Goal: Information Seeking & Learning: Understand process/instructions

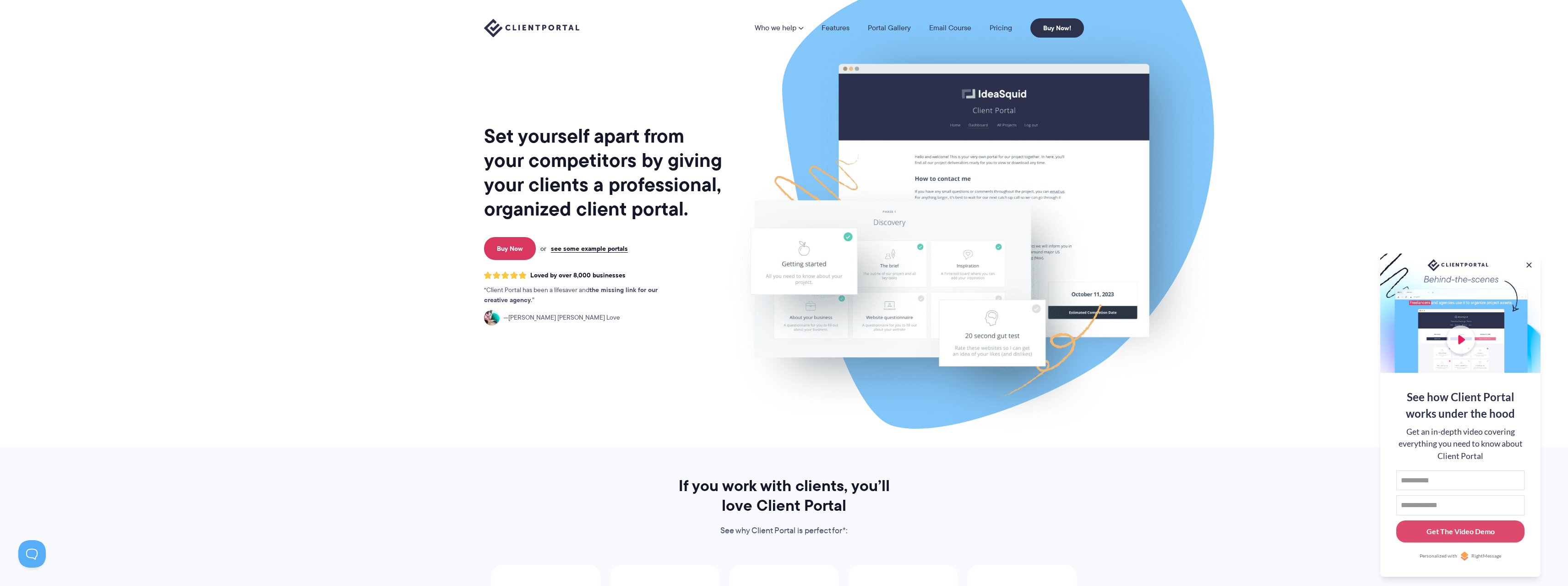
click at [954, 162] on img at bounding box center [968, 227] width 513 height 440
click at [1035, 133] on img at bounding box center [968, 227] width 513 height 440
click at [600, 246] on link "see some example portals" at bounding box center [590, 248] width 77 height 8
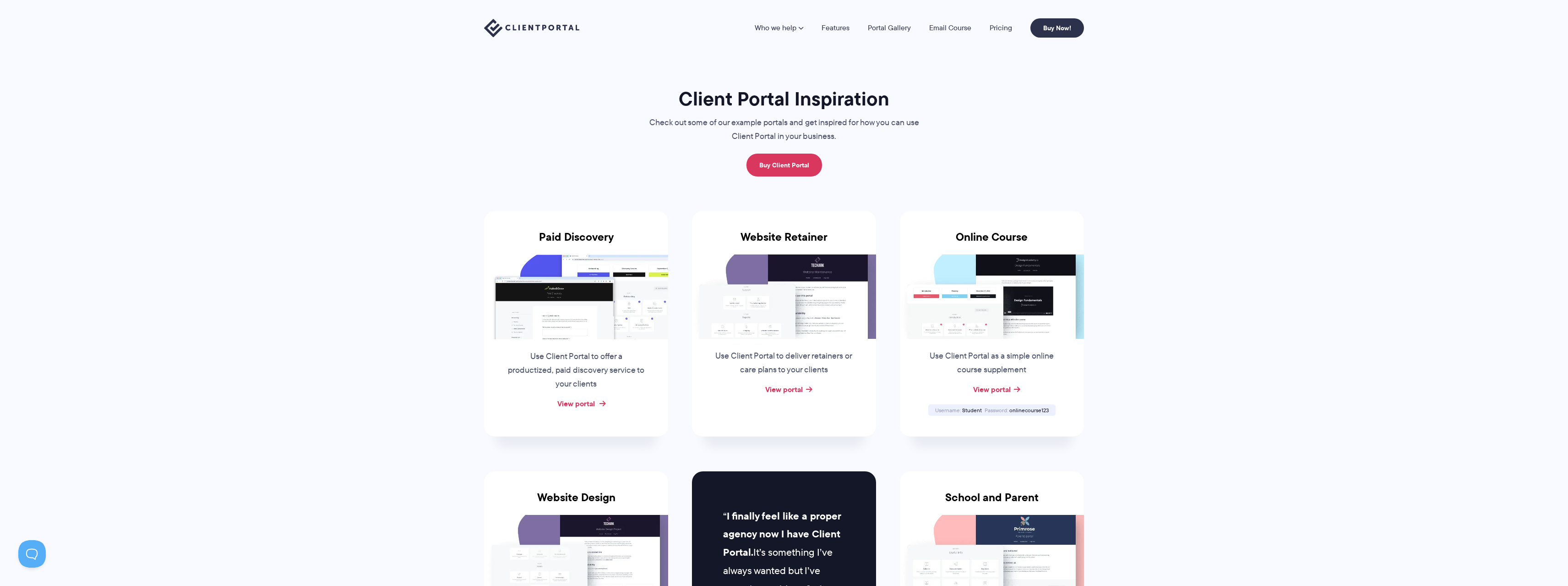
click at [586, 403] on link "View portal" at bounding box center [576, 403] width 38 height 11
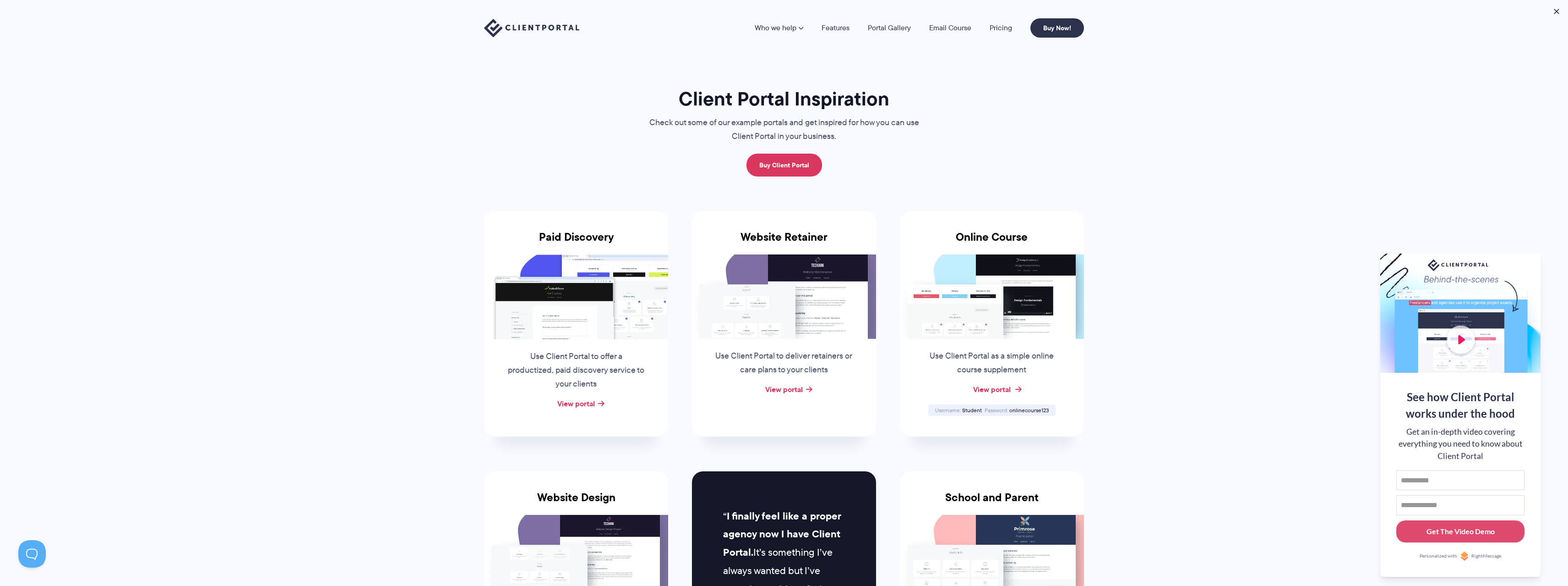
click at [989, 389] on link "View portal" at bounding box center [992, 388] width 38 height 11
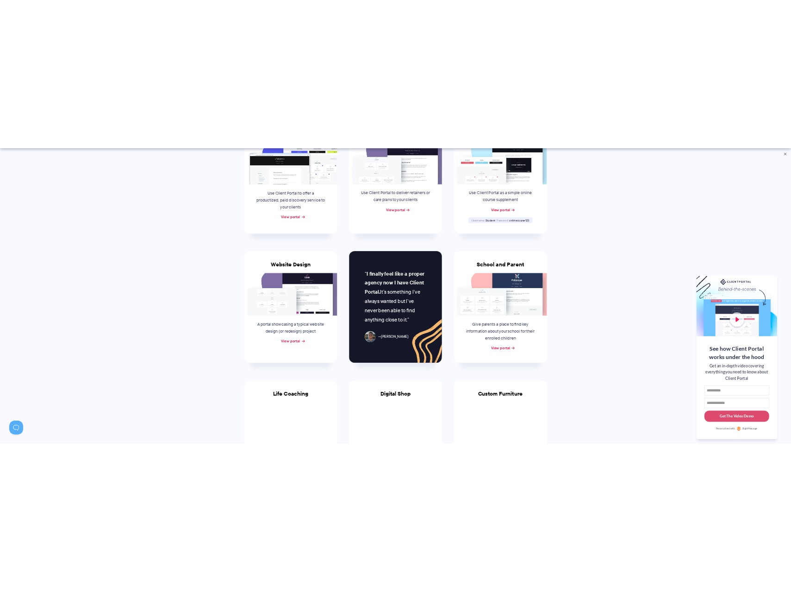
scroll to position [272, 0]
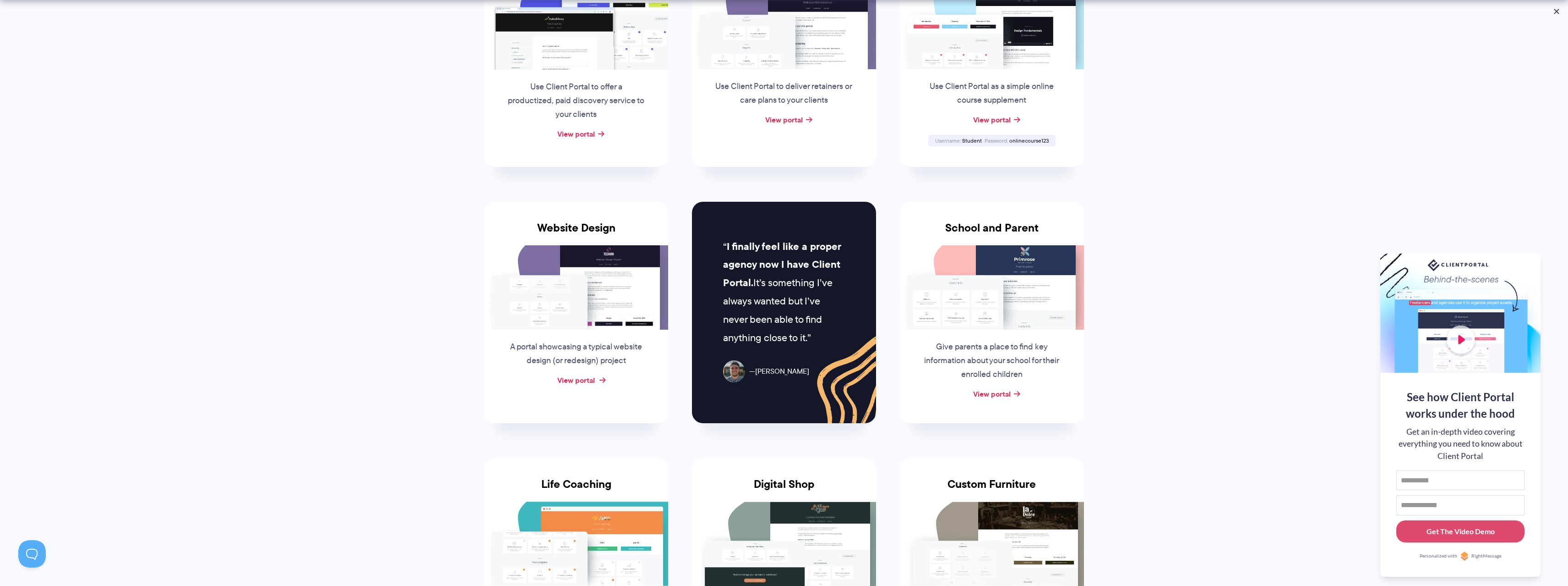
click at [592, 382] on link "View portal" at bounding box center [576, 379] width 38 height 11
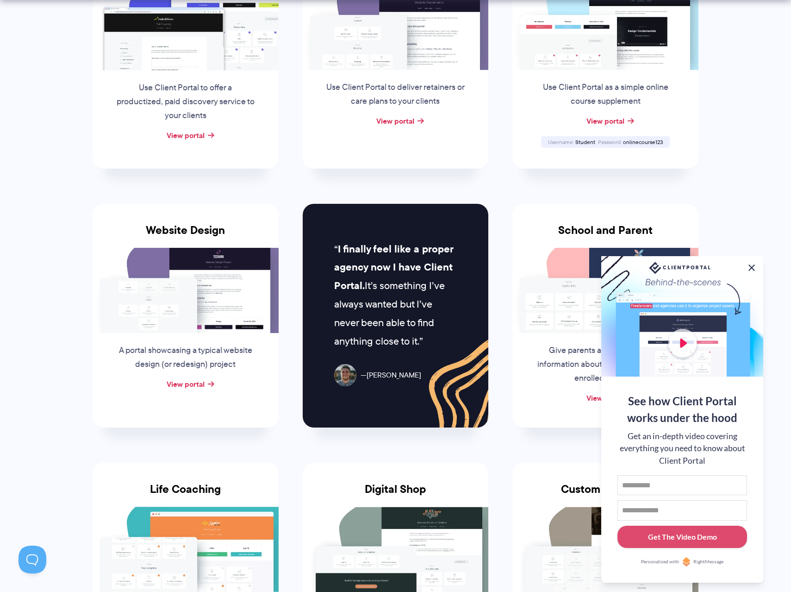
click at [752, 268] on button at bounding box center [751, 267] width 11 height 11
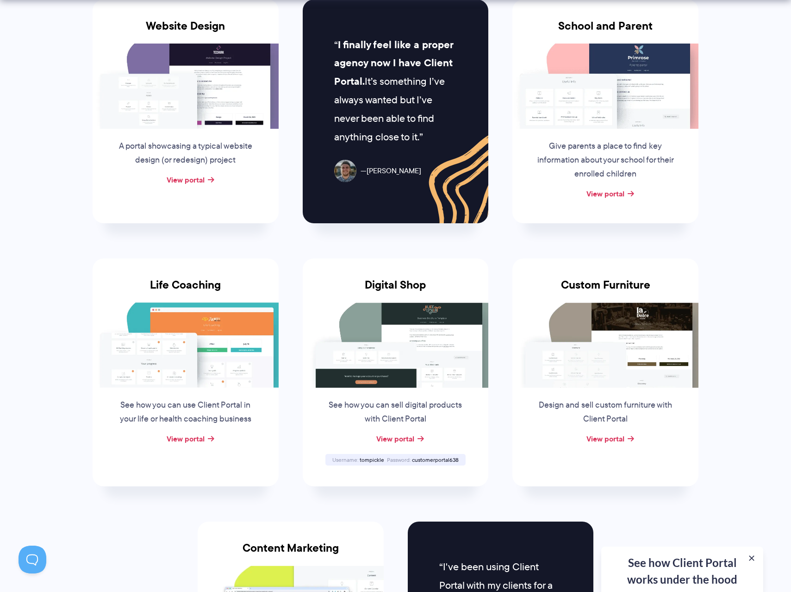
scroll to position [501, 0]
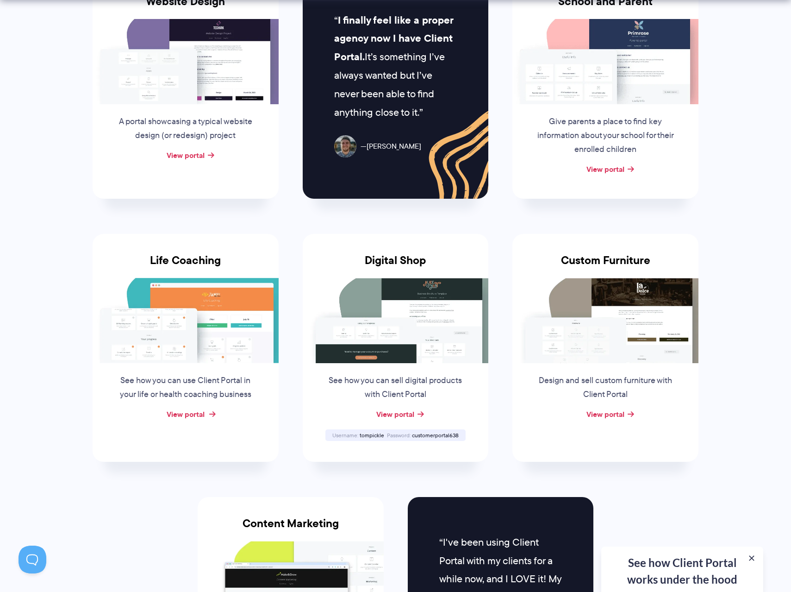
click at [204, 411] on link "View portal" at bounding box center [186, 413] width 38 height 11
click at [408, 411] on link "View portal" at bounding box center [395, 413] width 38 height 11
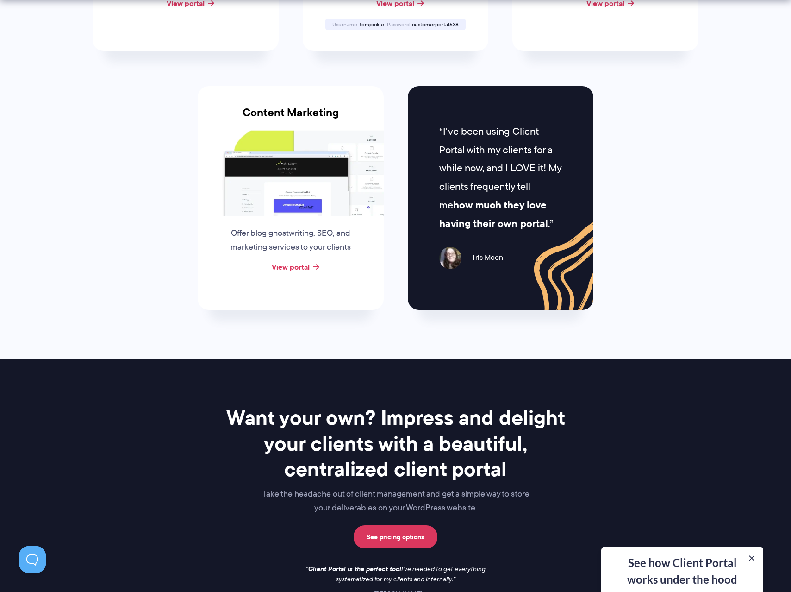
scroll to position [913, 0]
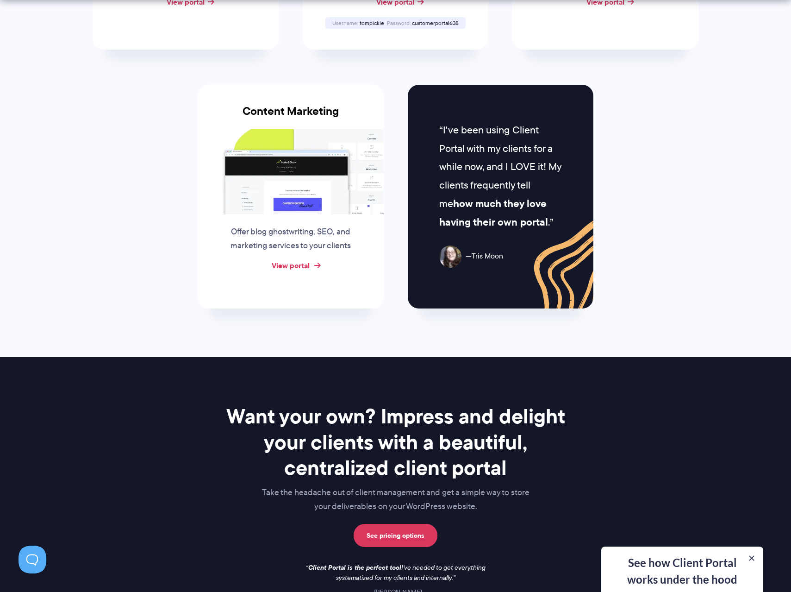
click at [296, 266] on link "View portal" at bounding box center [291, 265] width 38 height 11
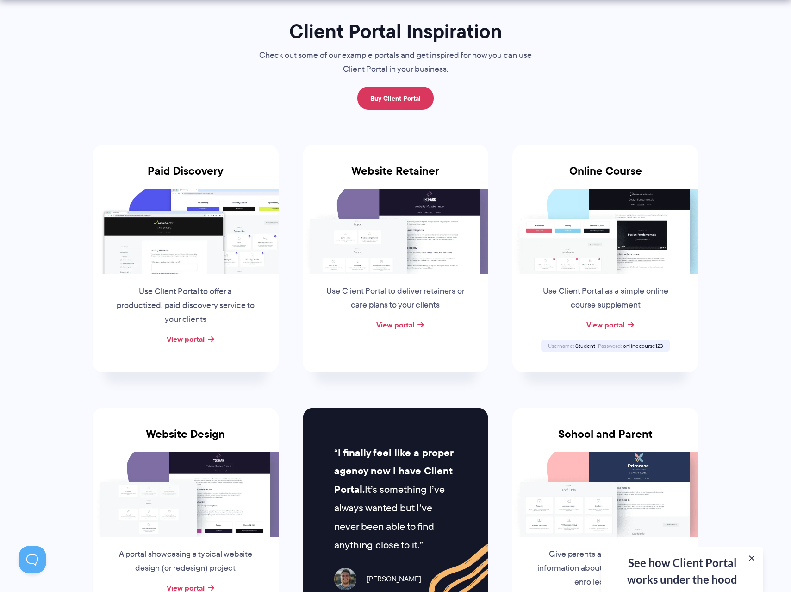
scroll to position [72, 0]
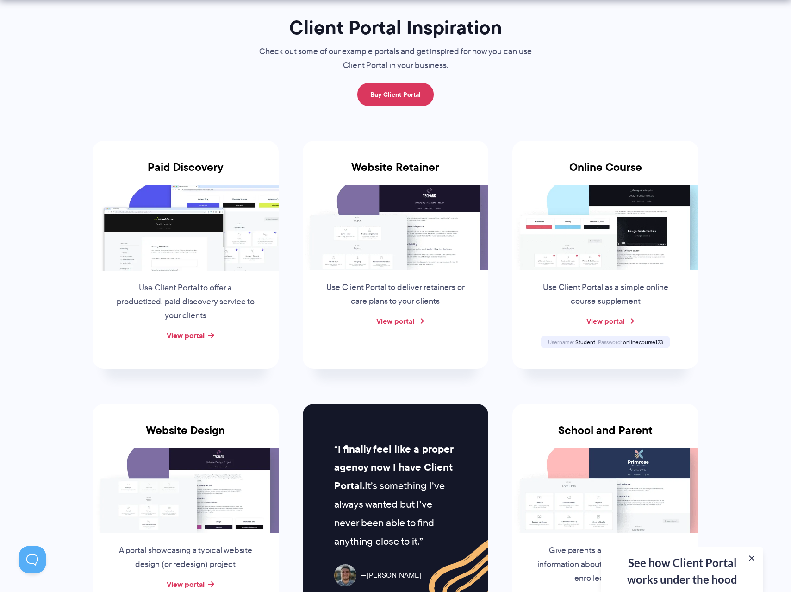
click at [417, 323] on div "View portal" at bounding box center [396, 321] width 186 height 14
click at [409, 323] on link "View portal" at bounding box center [395, 320] width 38 height 11
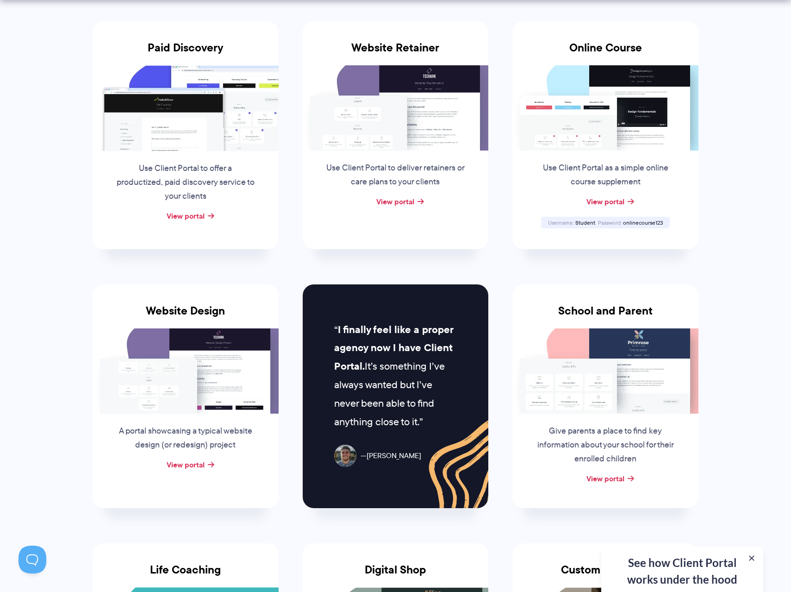
scroll to position [199, 0]
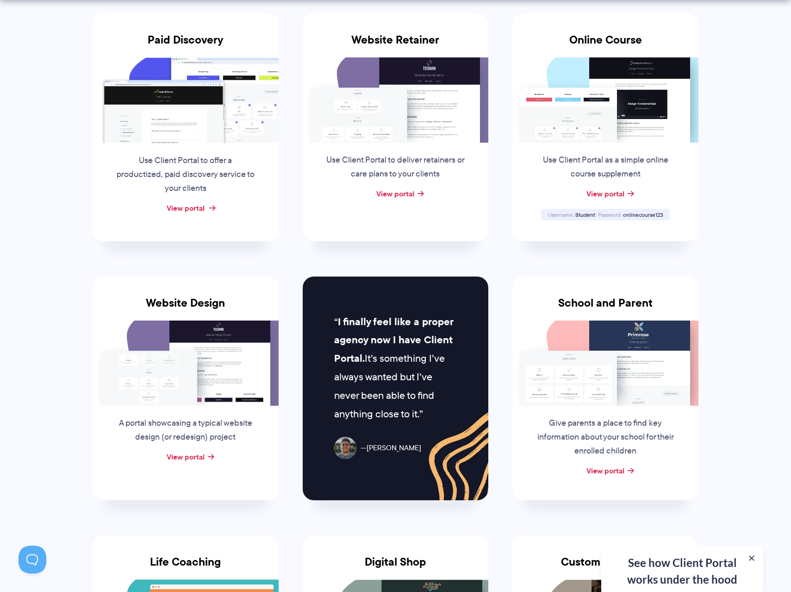
click at [177, 211] on link "View portal" at bounding box center [186, 207] width 38 height 11
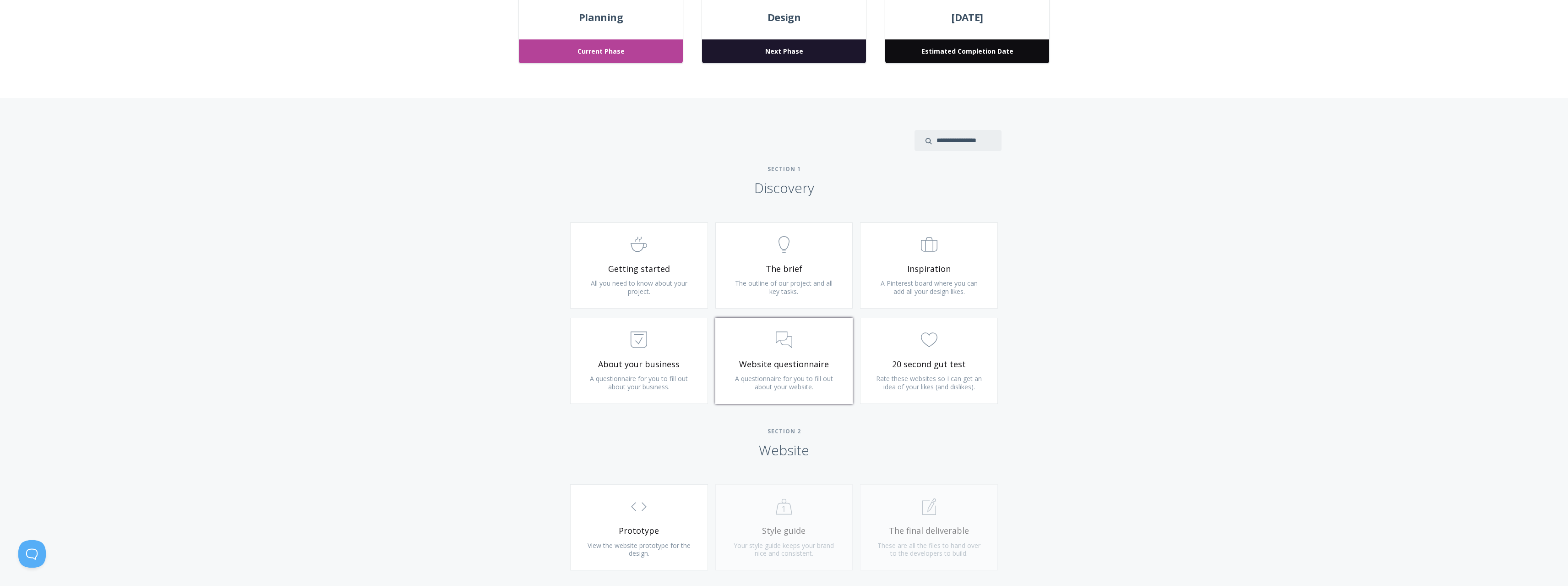
scroll to position [387, 0]
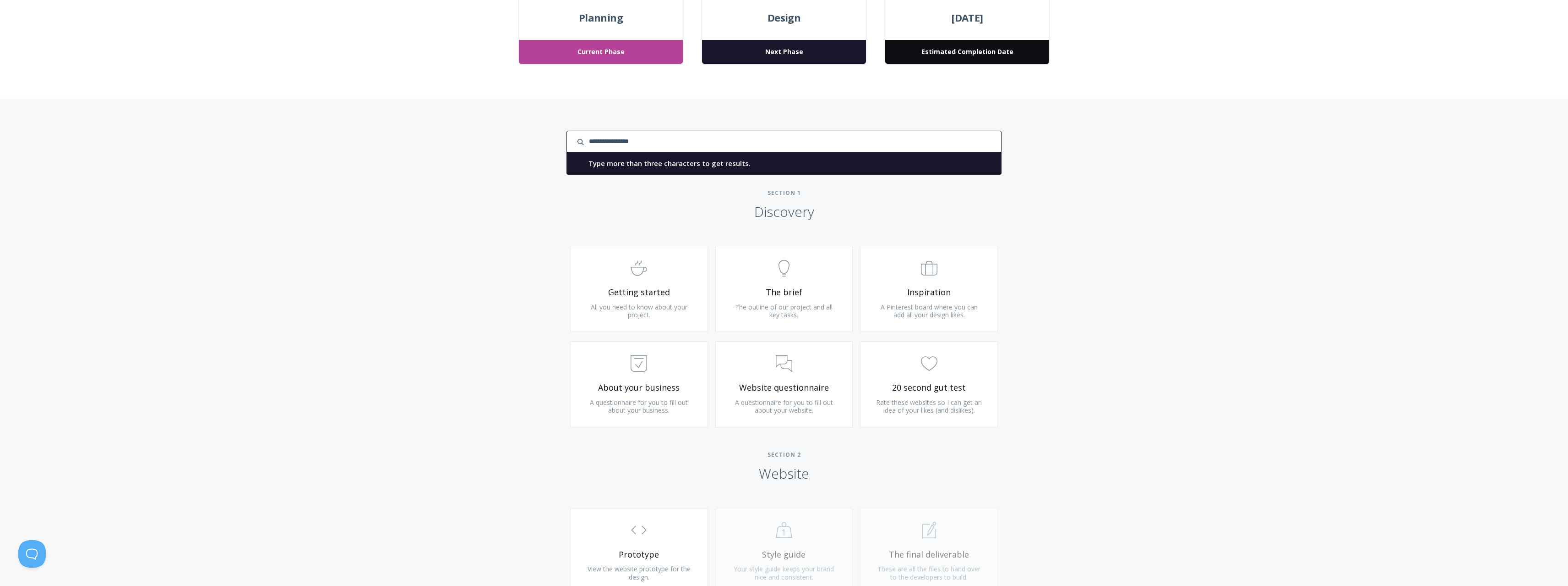
click at [972, 134] on input "search input" at bounding box center [784, 142] width 435 height 22
click at [1087, 143] on div "Type more than three characters to get results. See search results below. No se…" at bounding box center [784, 492] width 1568 height 787
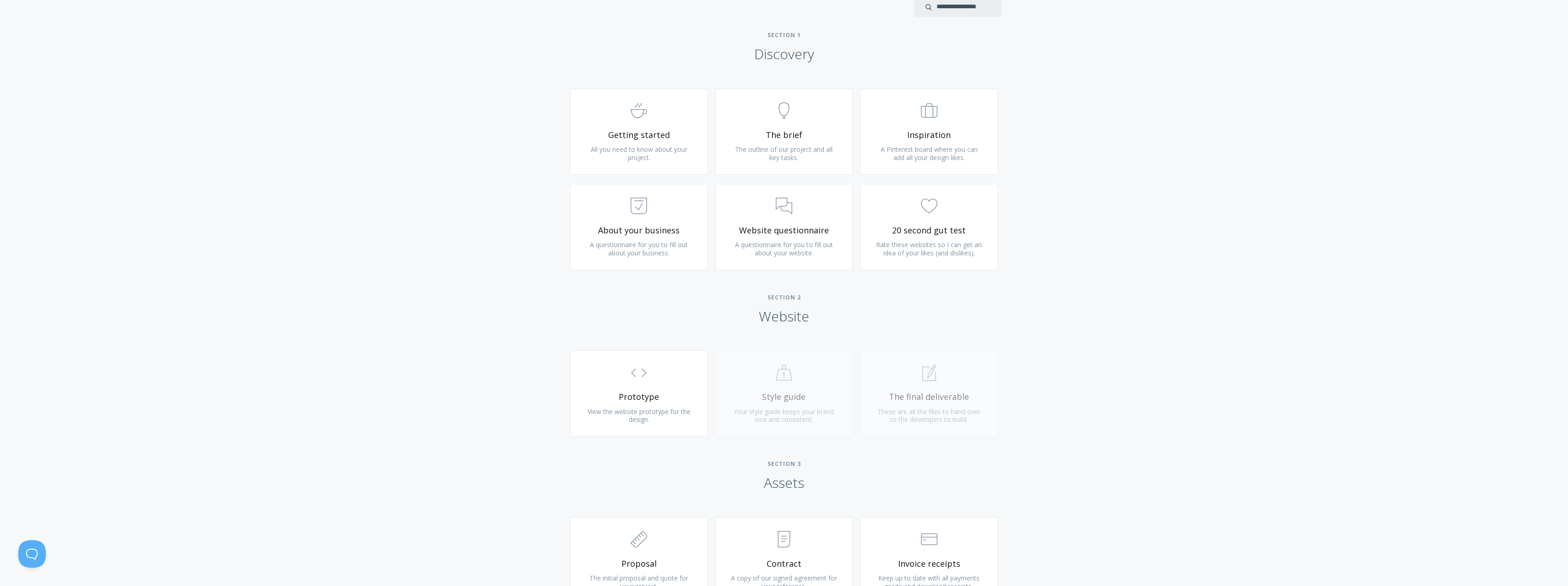
scroll to position [522, 0]
click at [799, 222] on link ".st0{fill:none;stroke:#000000;stroke-width:2;stroke-miterlimit:10;} 3. Communic…" at bounding box center [784, 226] width 138 height 86
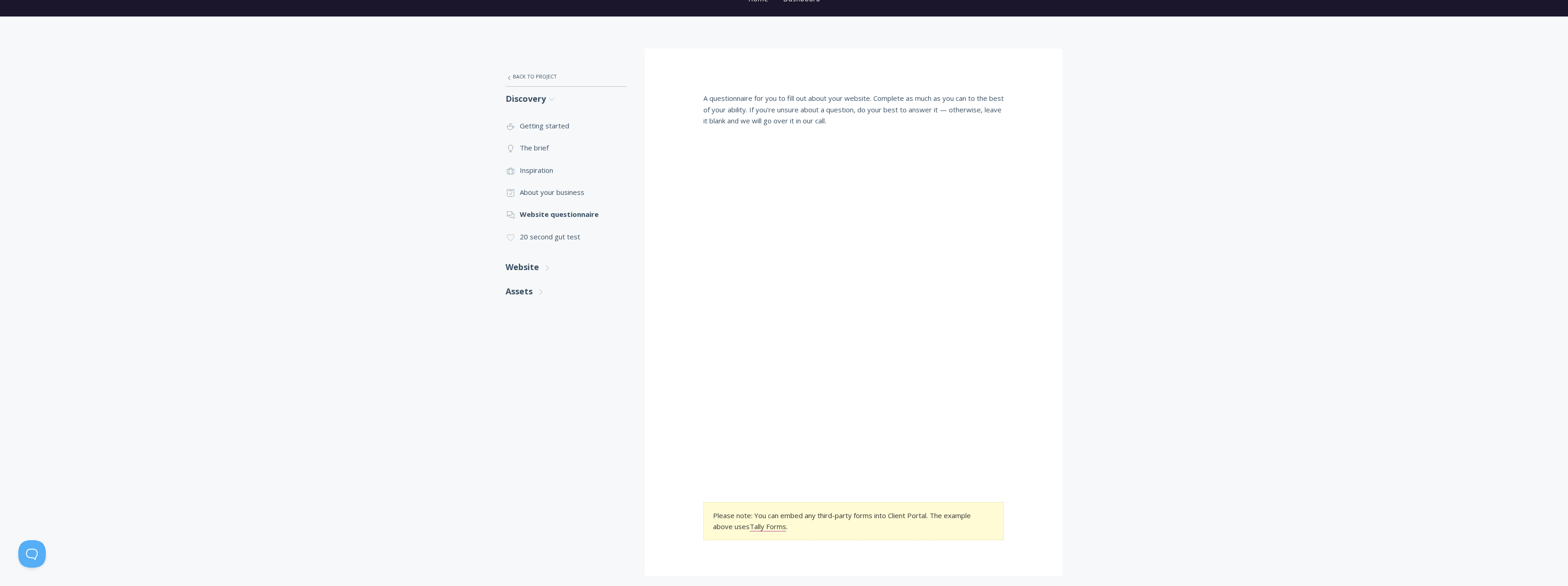
scroll to position [119, 0]
click at [531, 78] on link ".st0{fill:none;stroke:#000000;stroke-width:2;stroke-miterlimit:10;} Untitled-27…" at bounding box center [566, 76] width 121 height 19
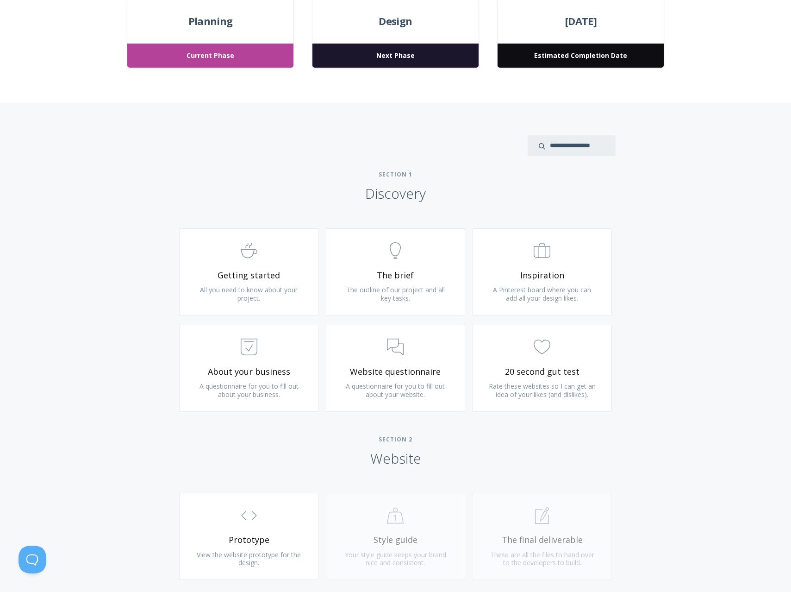
scroll to position [398, 0]
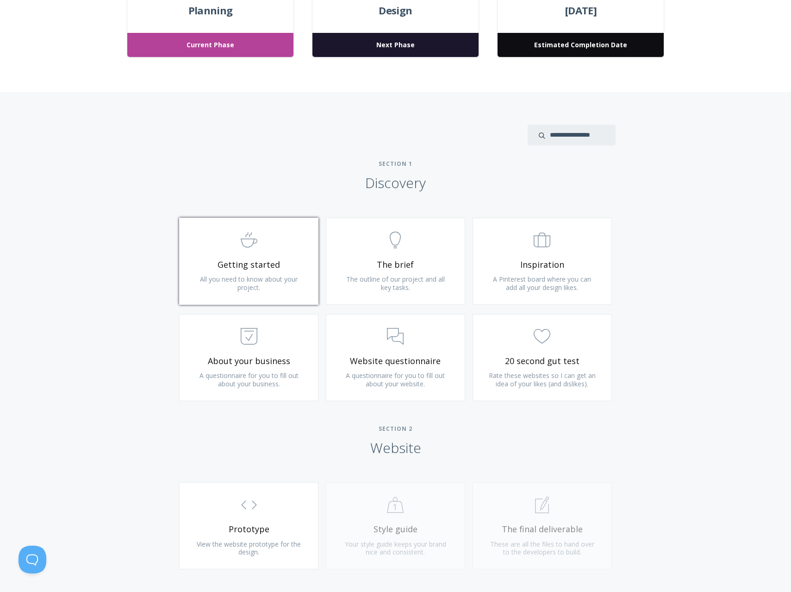
click at [278, 262] on span "Getting started" at bounding box center [248, 264] width 111 height 11
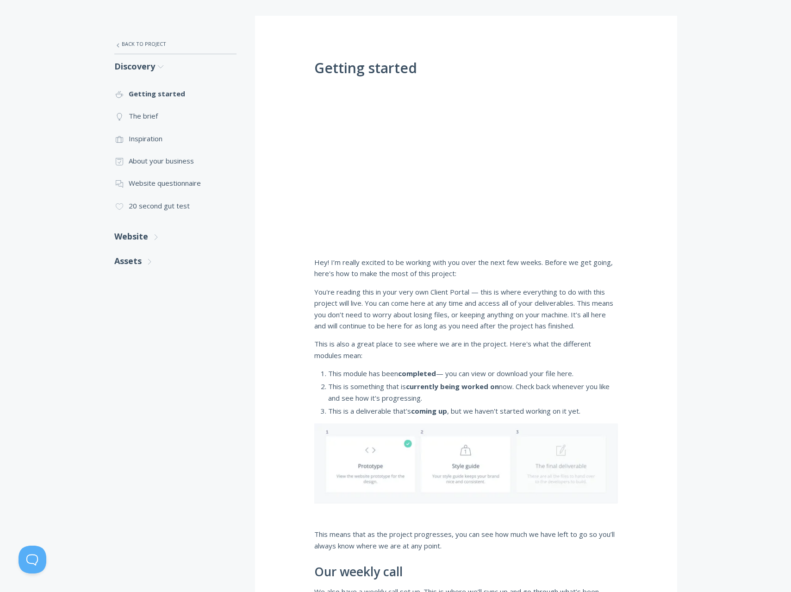
scroll to position [156, 0]
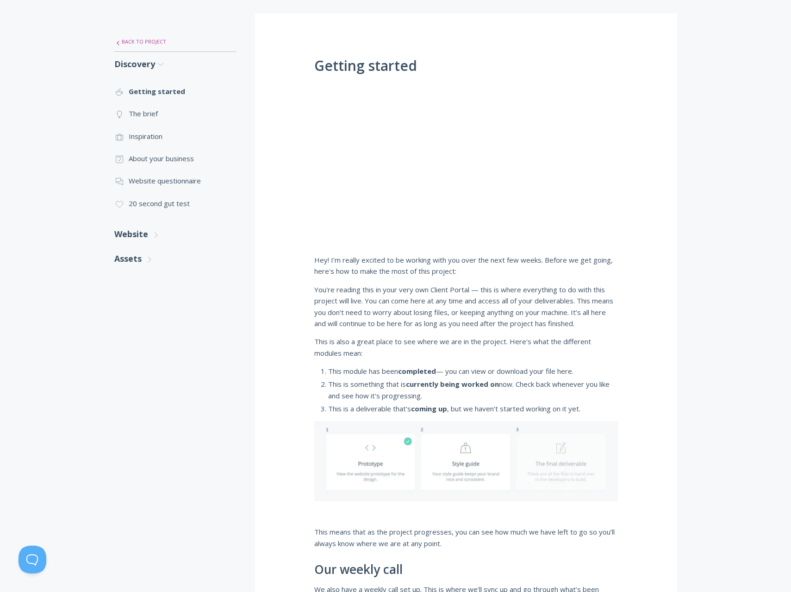
click at [130, 40] on link ".st0{fill:none;stroke:#000000;stroke-width:2;stroke-miterlimit:10;} Untitled-27…" at bounding box center [175, 41] width 122 height 19
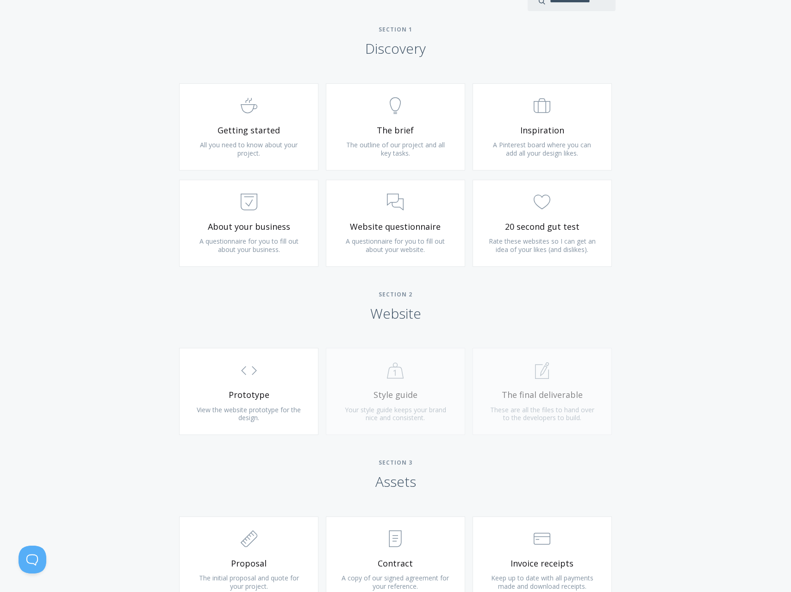
scroll to position [541, 0]
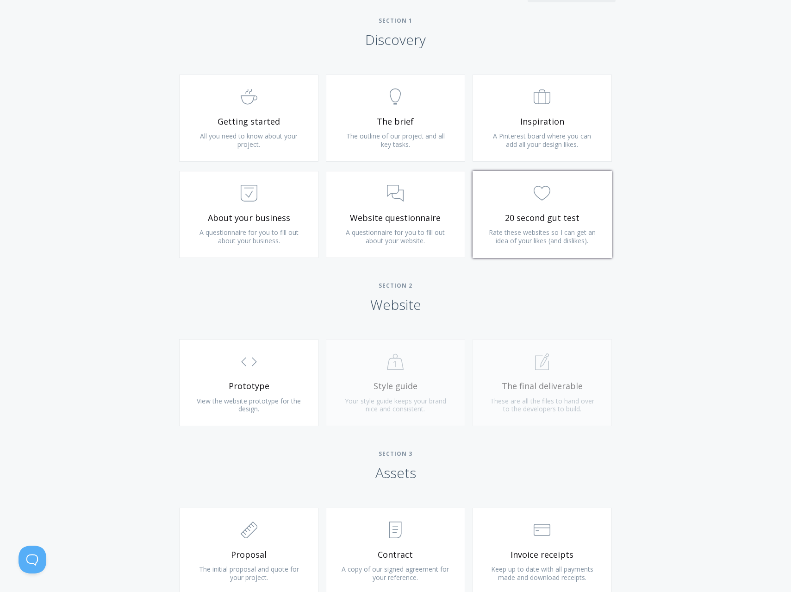
click at [552, 239] on span "Rate these websites so I can get an idea of your likes (and dislikes)." at bounding box center [542, 236] width 107 height 17
click at [384, 191] on span ".st0{fill:none;stroke:#000000;stroke-width:2;stroke-miterlimit:10;} 3. Communic…" at bounding box center [395, 194] width 111 height 28
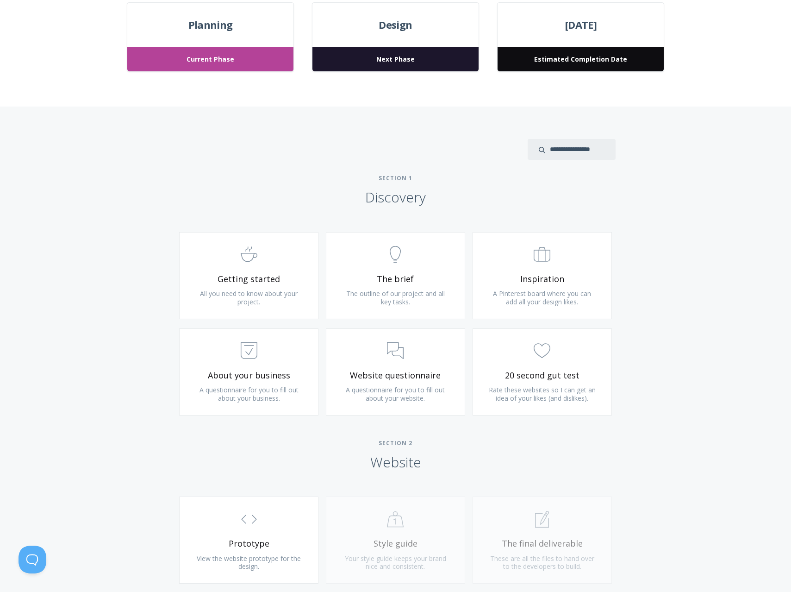
scroll to position [390, 0]
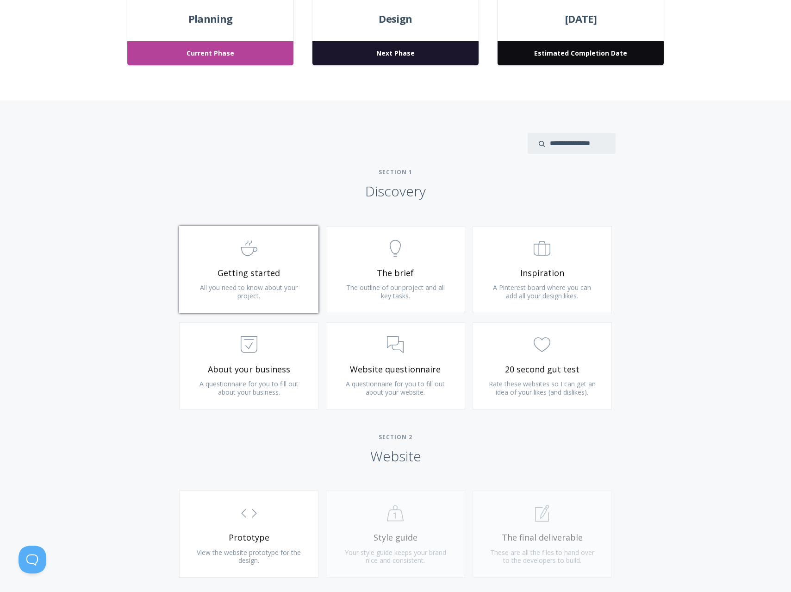
click at [293, 281] on link ".st0{fill:none;stroke:#000000;stroke-width:2;stroke-miterlimit:10;} Untitled-22…" at bounding box center [248, 269] width 139 height 87
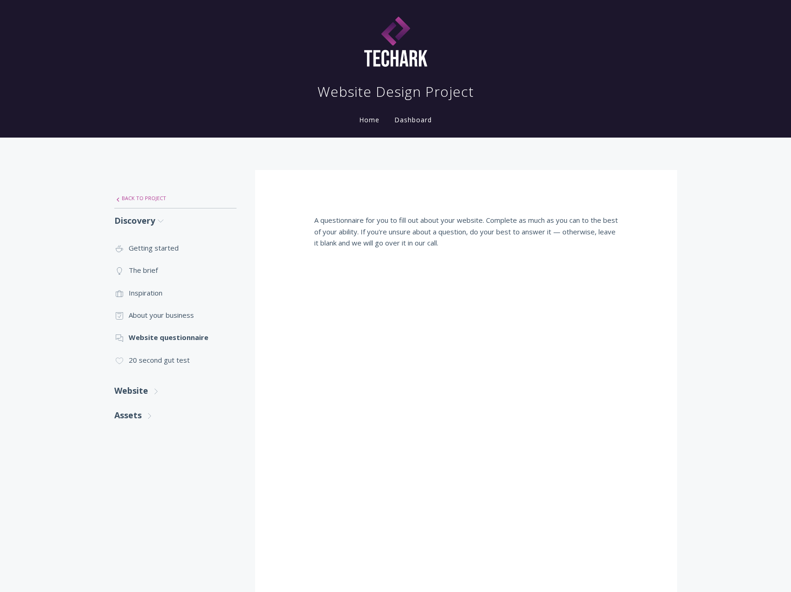
click at [149, 202] on link ".st0{fill:none;stroke:#000000;stroke-width:2;stroke-miterlimit:10;} Untitled-27…" at bounding box center [175, 197] width 122 height 19
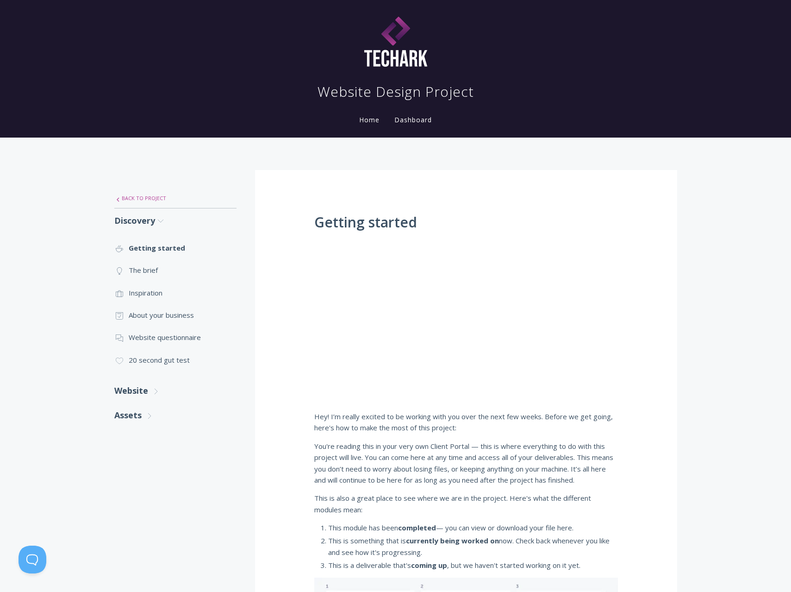
click at [133, 200] on link ".st0{fill:none;stroke:#000000;stroke-width:2;stroke-miterlimit:10;} Untitled-27…" at bounding box center [175, 197] width 122 height 19
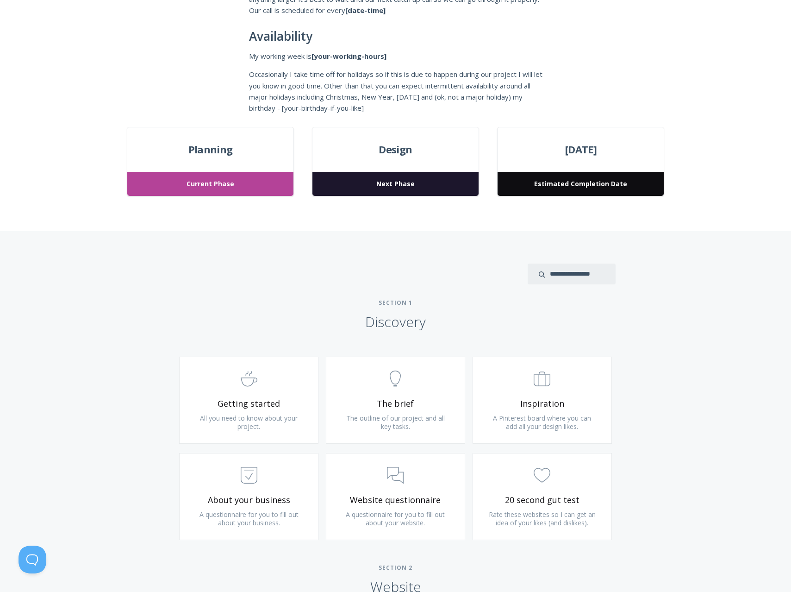
scroll to position [262, 0]
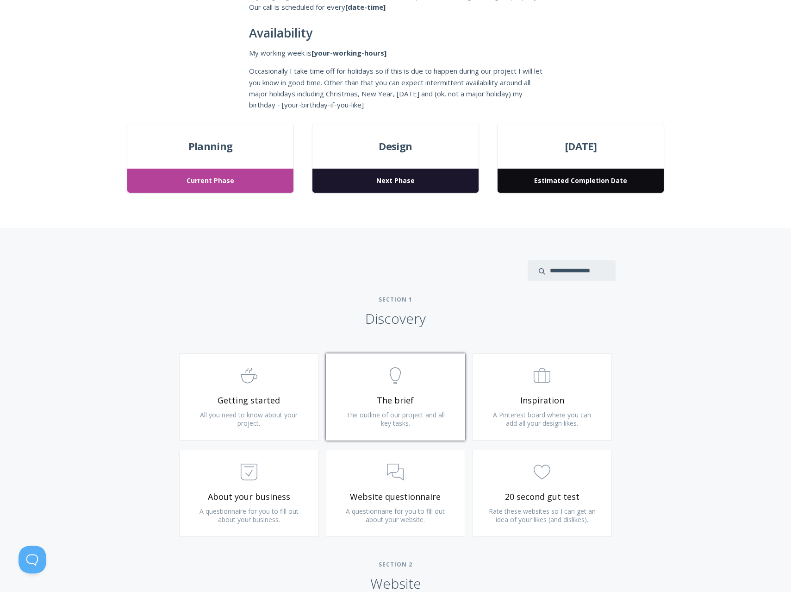
click at [411, 395] on span "The brief" at bounding box center [395, 400] width 111 height 11
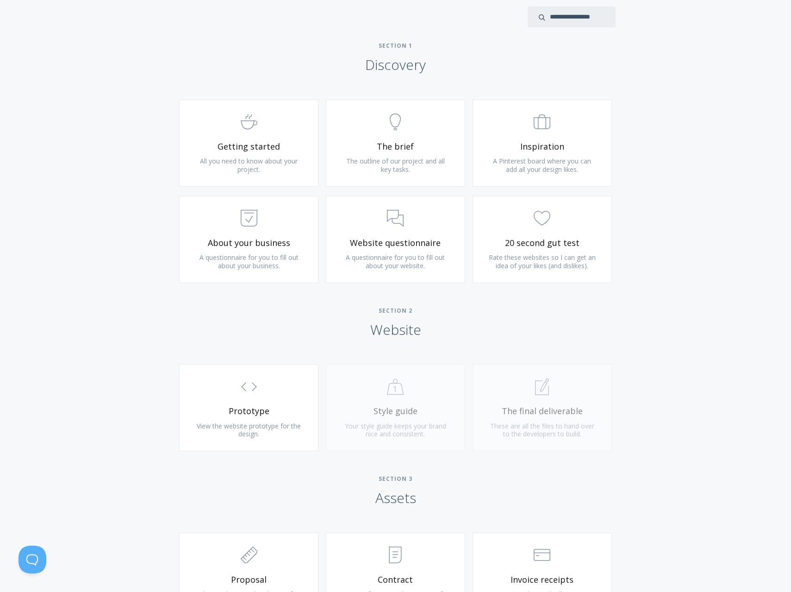
scroll to position [524, 0]
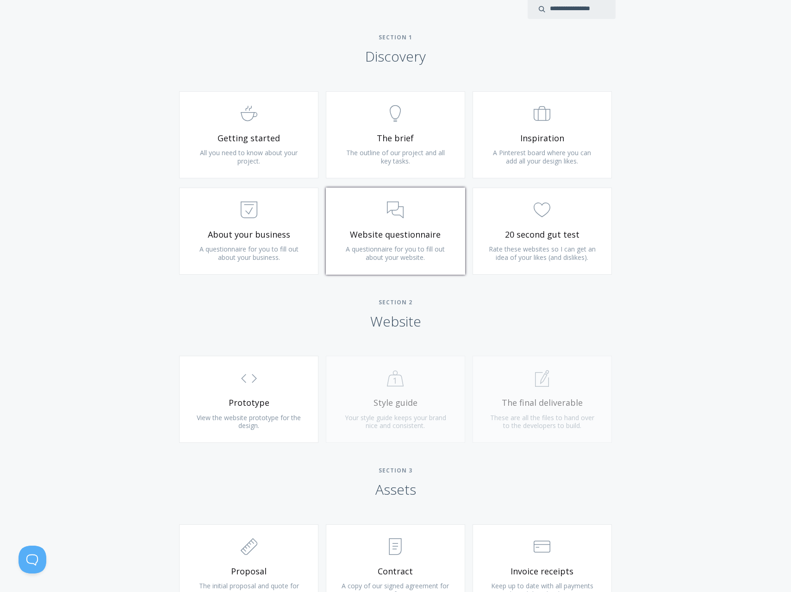
click at [390, 226] on link ".st0{fill:none;stroke:#000000;stroke-width:2;stroke-miterlimit:10;} 3. Communic…" at bounding box center [395, 230] width 139 height 87
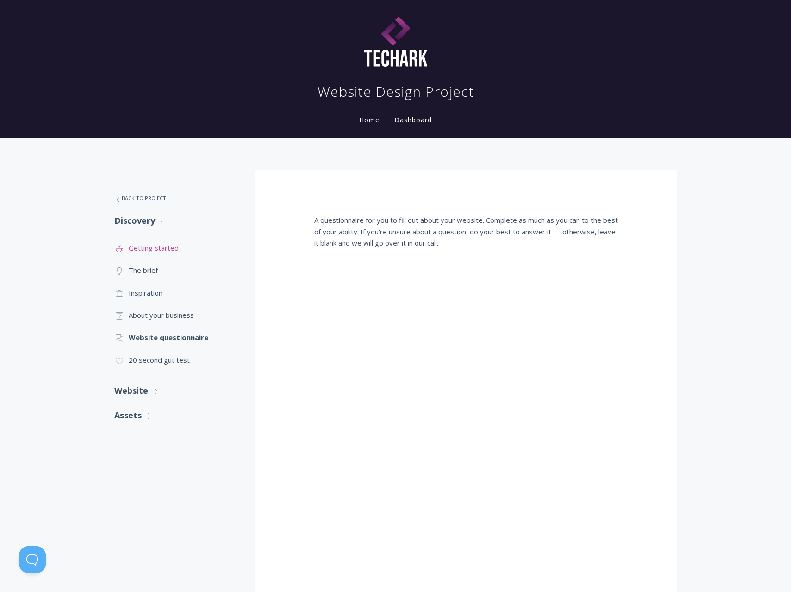
click at [176, 244] on link ".st0{fill:none;stroke:#000000;stroke-width:2;stroke-miterlimit:10;} Untitled-22…" at bounding box center [175, 248] width 122 height 22
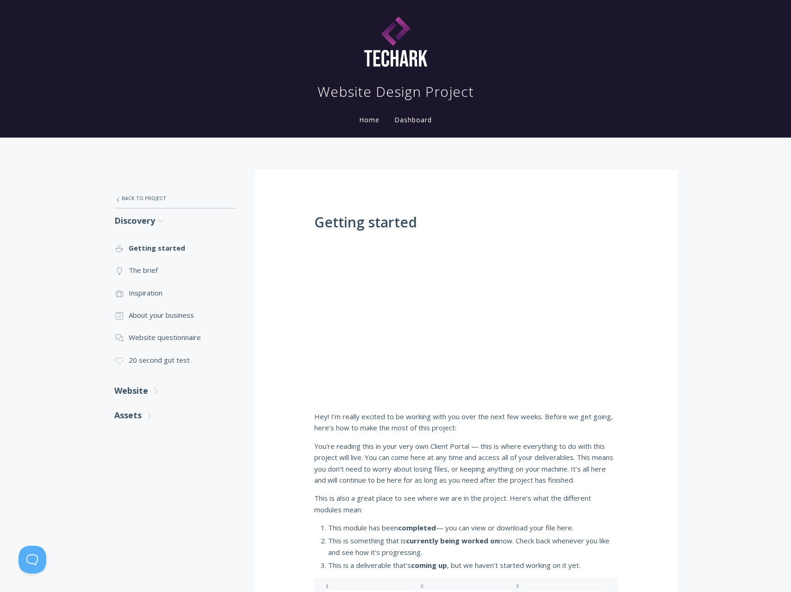
click at [165, 263] on link ".st0{fill:none;stroke:#000000;stroke-width:2;stroke-miterlimit:10;} Untitled-14…" at bounding box center [175, 270] width 122 height 22
click at [184, 320] on link ".st0{fill:none;stroke:#000000;stroke-width:2;stroke-miterlimit:10;} Untitled-18…" at bounding box center [175, 315] width 122 height 22
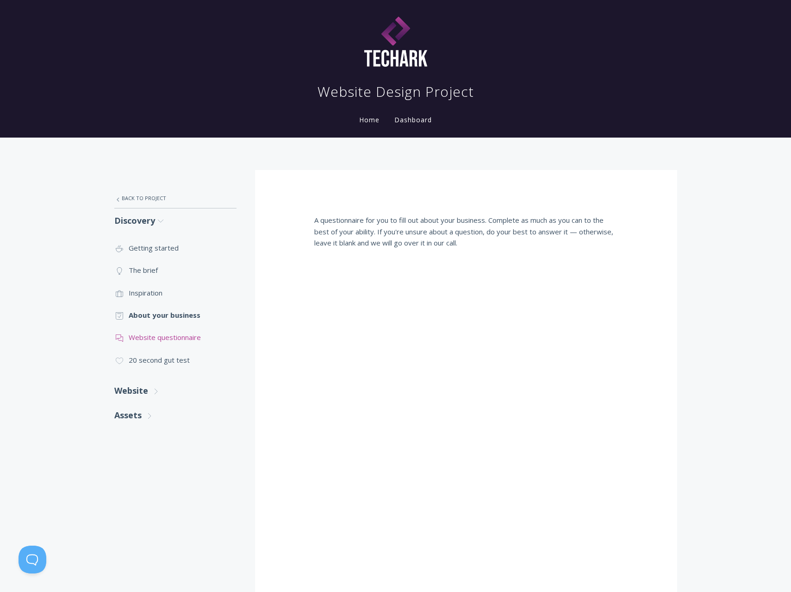
click at [196, 330] on link ".st0{fill:none;stroke:#000000;stroke-width:2;stroke-miterlimit:10;} 3. Communic…" at bounding box center [175, 337] width 122 height 22
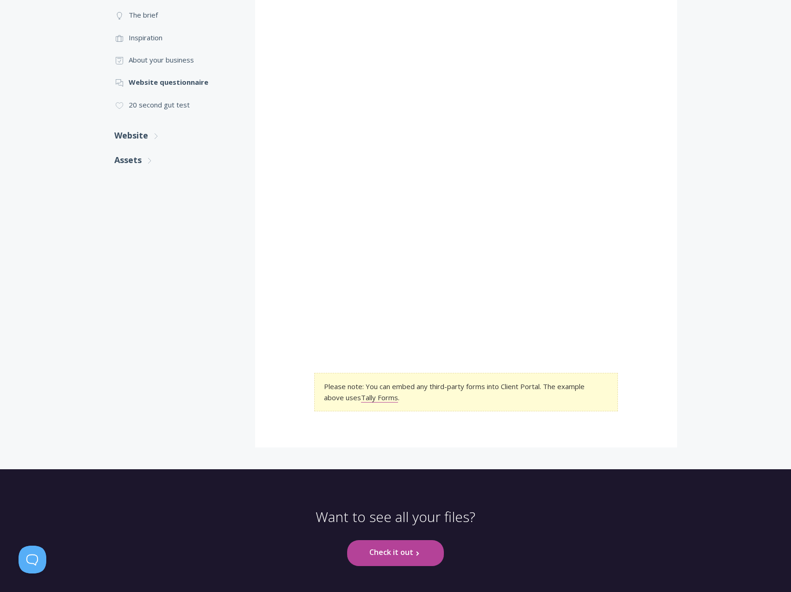
scroll to position [292, 0]
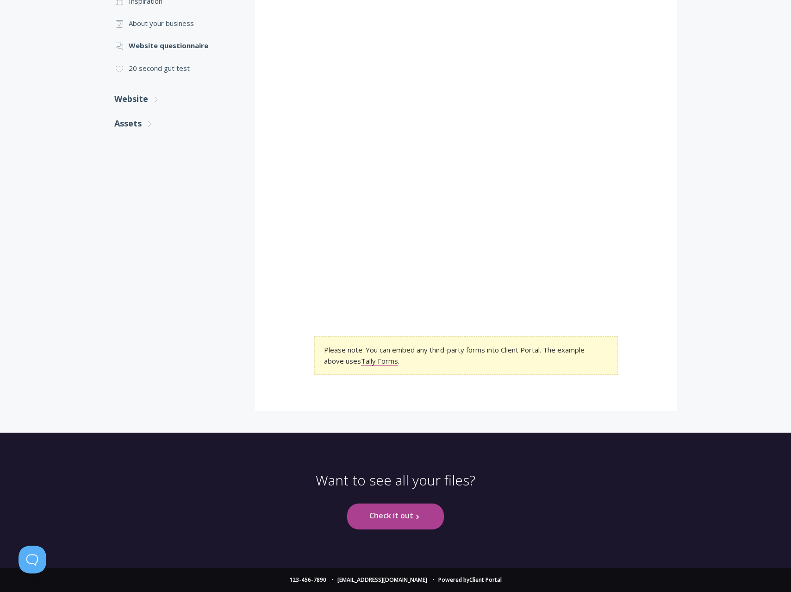
click at [403, 514] on link "Check it out .st0{fill:none;stroke:#000000;stroke-width:2;stroke-miterlimit:10;…" at bounding box center [395, 515] width 97 height 25
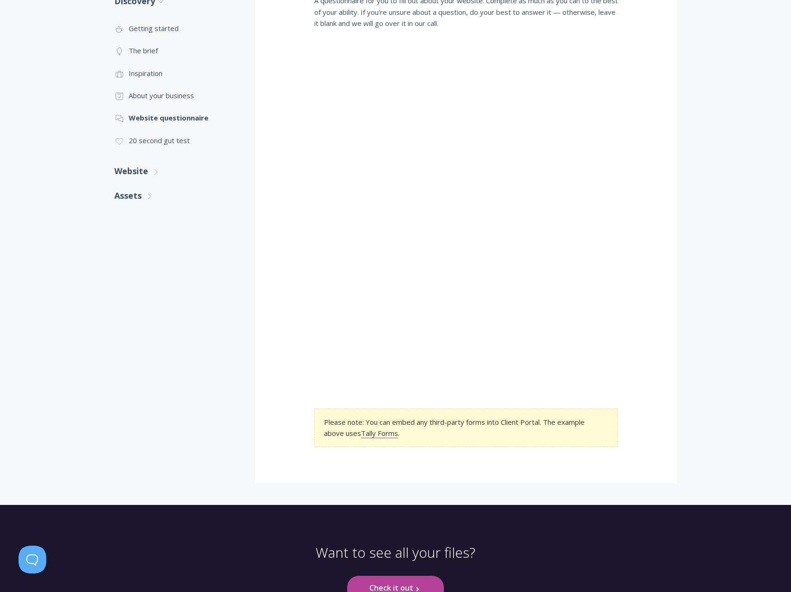
scroll to position [230, 0]
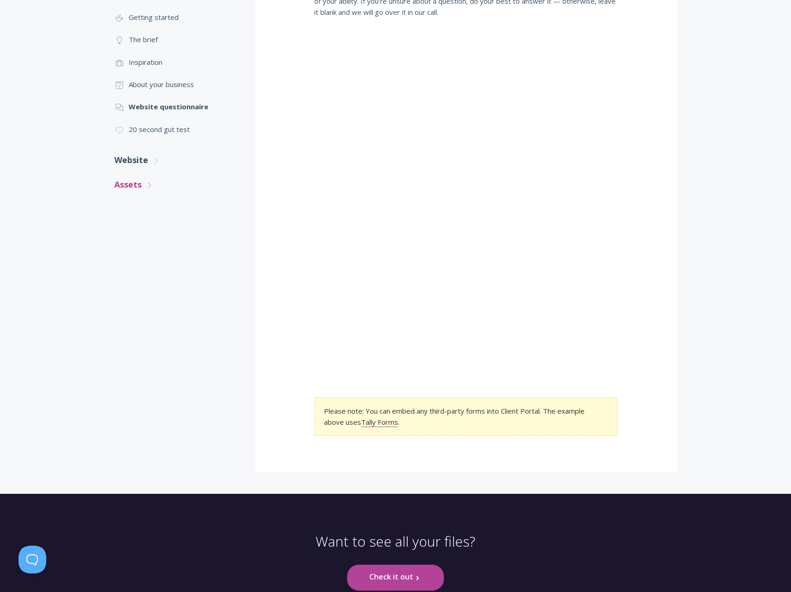
click at [148, 183] on icon ".st0{fill:none;stroke:#000000;stroke-width:2;stroke-miterlimit:10;} Untitled-27" at bounding box center [149, 185] width 8 height 8
click at [149, 203] on link ".st0{fill:none;stroke:#000000;stroke-width:2;stroke-miterlimit:10;} 2. Design -…" at bounding box center [175, 212] width 122 height 22
click at [170, 238] on link ".st0{fill:none;stroke:#000000;stroke-width:2;stroke-miterlimit:10;} Untitled-15…" at bounding box center [175, 234] width 122 height 22
